Goal: Task Accomplishment & Management: Use online tool/utility

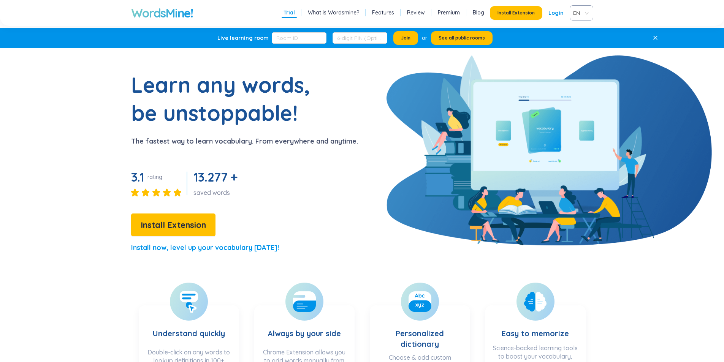
click at [189, 230] on span "Install Extension" at bounding box center [173, 225] width 65 height 13
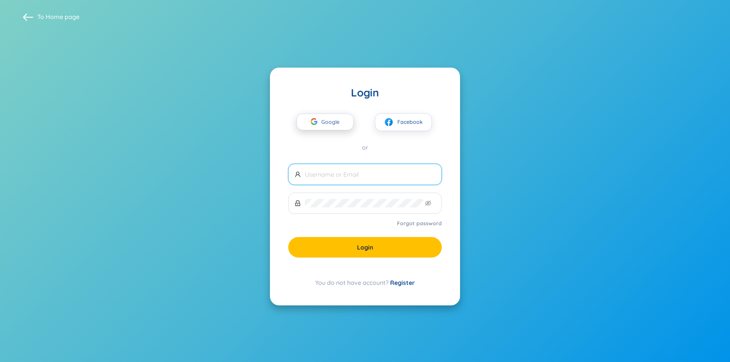
click at [335, 125] on span "Google" at bounding box center [332, 122] width 22 height 16
